Goal: Use online tool/utility: Utilize a website feature to perform a specific function

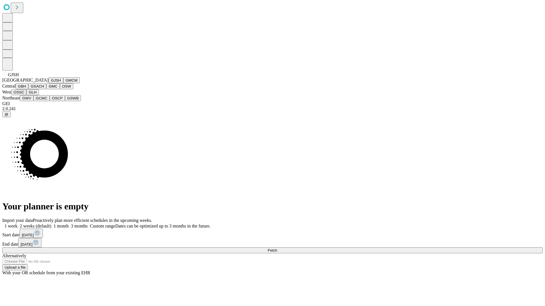
click at [48, 83] on button "GJSH" at bounding box center [55, 80] width 15 height 6
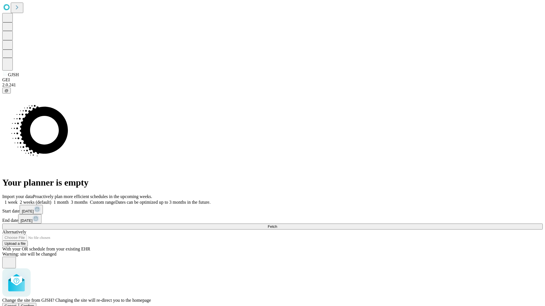
click at [34, 304] on span "Confirm" at bounding box center [27, 306] width 13 height 4
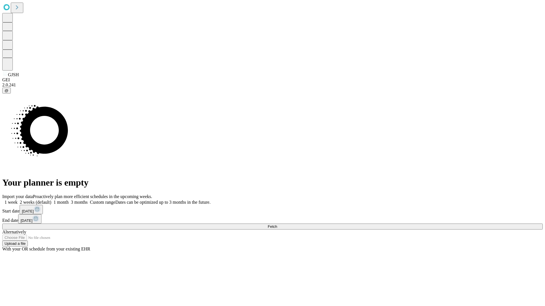
click at [69, 200] on label "1 month" at bounding box center [59, 202] width 17 height 5
click at [277, 225] on span "Fetch" at bounding box center [271, 227] width 9 height 4
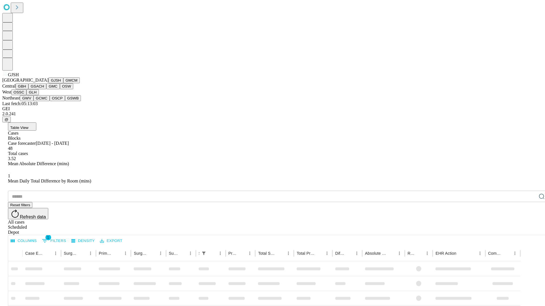
click at [63, 83] on button "GMCM" at bounding box center [71, 80] width 16 height 6
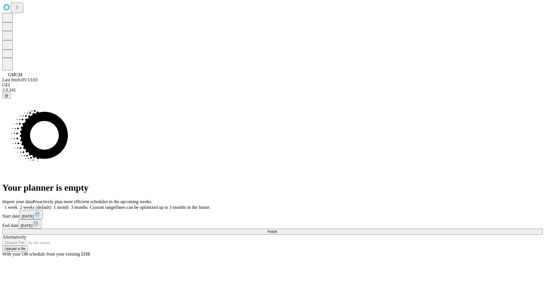
click at [69, 205] on label "1 month" at bounding box center [59, 207] width 17 height 5
click at [277, 230] on span "Fetch" at bounding box center [271, 232] width 9 height 4
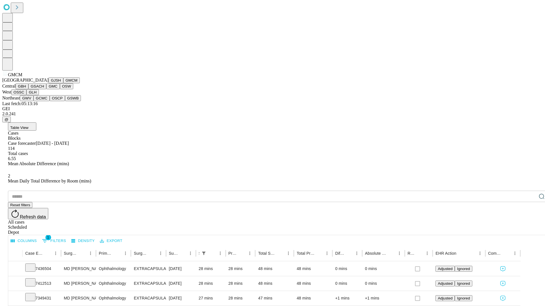
click at [28, 89] on button "GBH" at bounding box center [22, 86] width 13 height 6
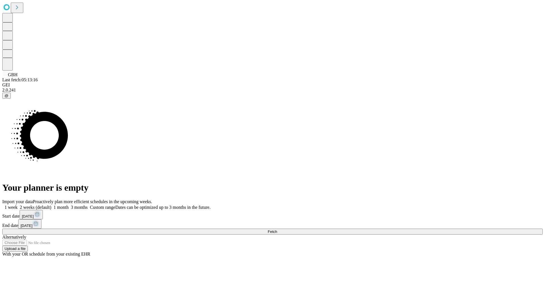
click at [69, 205] on label "1 month" at bounding box center [59, 207] width 17 height 5
click at [277, 230] on span "Fetch" at bounding box center [271, 232] width 9 height 4
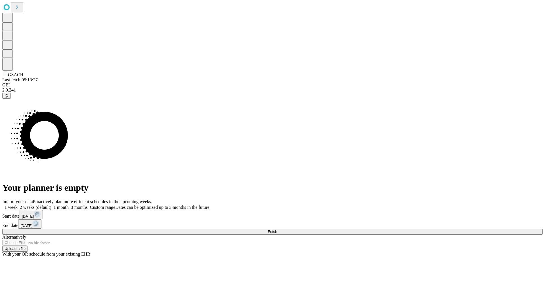
click at [69, 205] on label "1 month" at bounding box center [59, 207] width 17 height 5
click at [277, 230] on span "Fetch" at bounding box center [271, 232] width 9 height 4
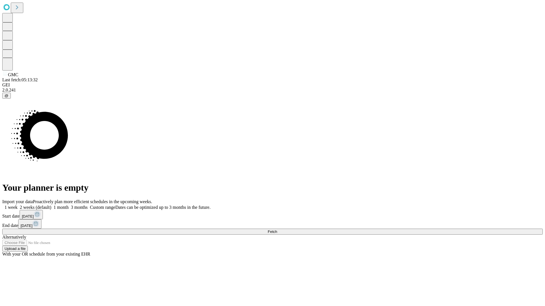
click at [69, 205] on label "1 month" at bounding box center [59, 207] width 17 height 5
click at [277, 230] on span "Fetch" at bounding box center [271, 232] width 9 height 4
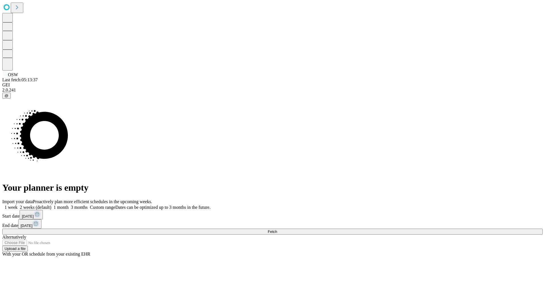
click at [69, 205] on label "1 month" at bounding box center [59, 207] width 17 height 5
click at [277, 230] on span "Fetch" at bounding box center [271, 232] width 9 height 4
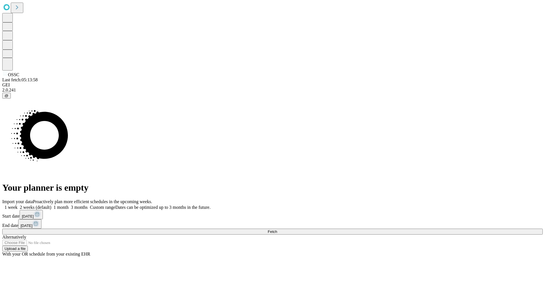
click at [69, 205] on label "1 month" at bounding box center [59, 207] width 17 height 5
click at [277, 230] on span "Fetch" at bounding box center [271, 232] width 9 height 4
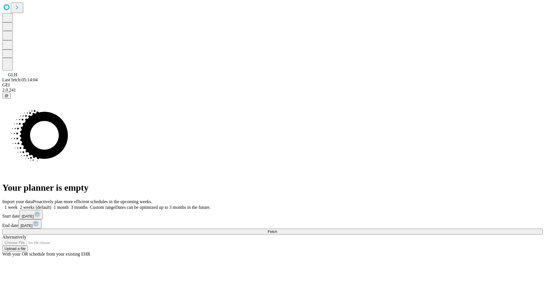
click at [69, 205] on label "1 month" at bounding box center [59, 207] width 17 height 5
click at [277, 230] on span "Fetch" at bounding box center [271, 232] width 9 height 4
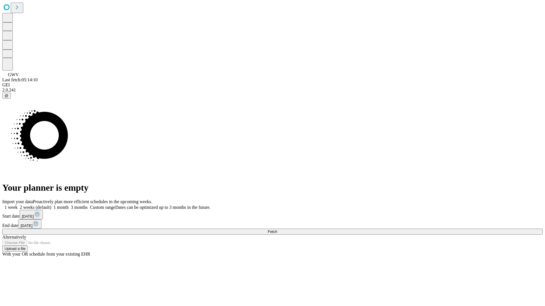
click at [277, 230] on span "Fetch" at bounding box center [271, 232] width 9 height 4
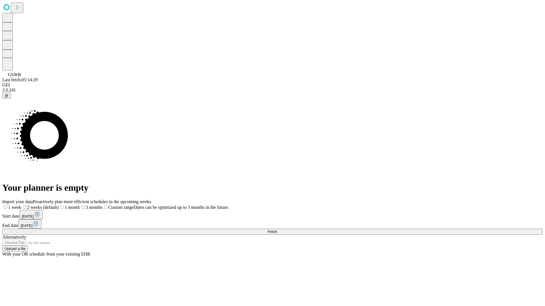
click at [277, 230] on span "Fetch" at bounding box center [271, 232] width 9 height 4
